Goal: Information Seeking & Learning: Find specific fact

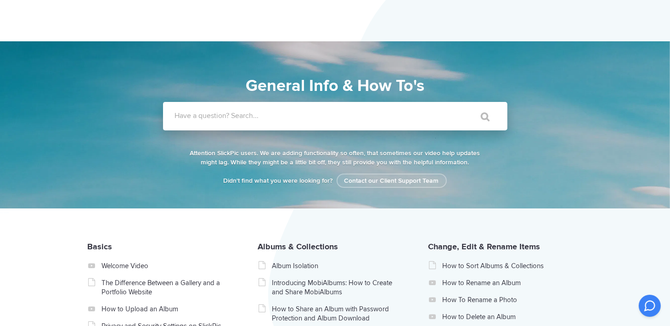
click at [304, 112] on label "Have a question? Search..." at bounding box center [347, 115] width 345 height 9
click at [304, 112] on input "Have a question? Search..." at bounding box center [316, 116] width 307 height 28
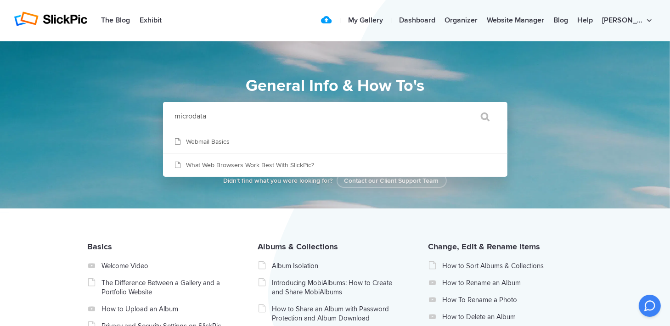
type input "microdata"
click at [462, 106] on input "" at bounding box center [481, 117] width 39 height 22
